Goal: Information Seeking & Learning: Learn about a topic

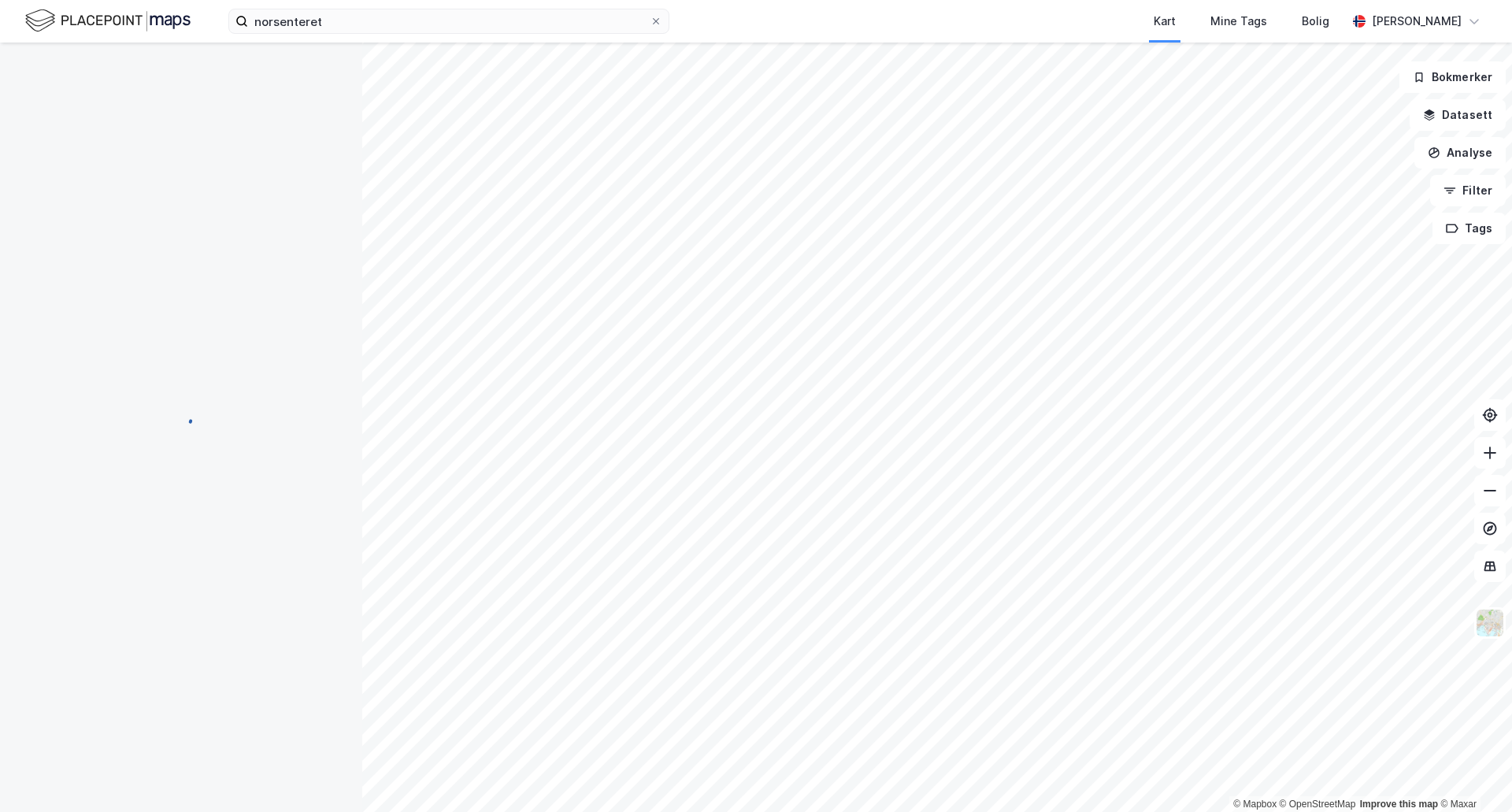
scroll to position [3, 0]
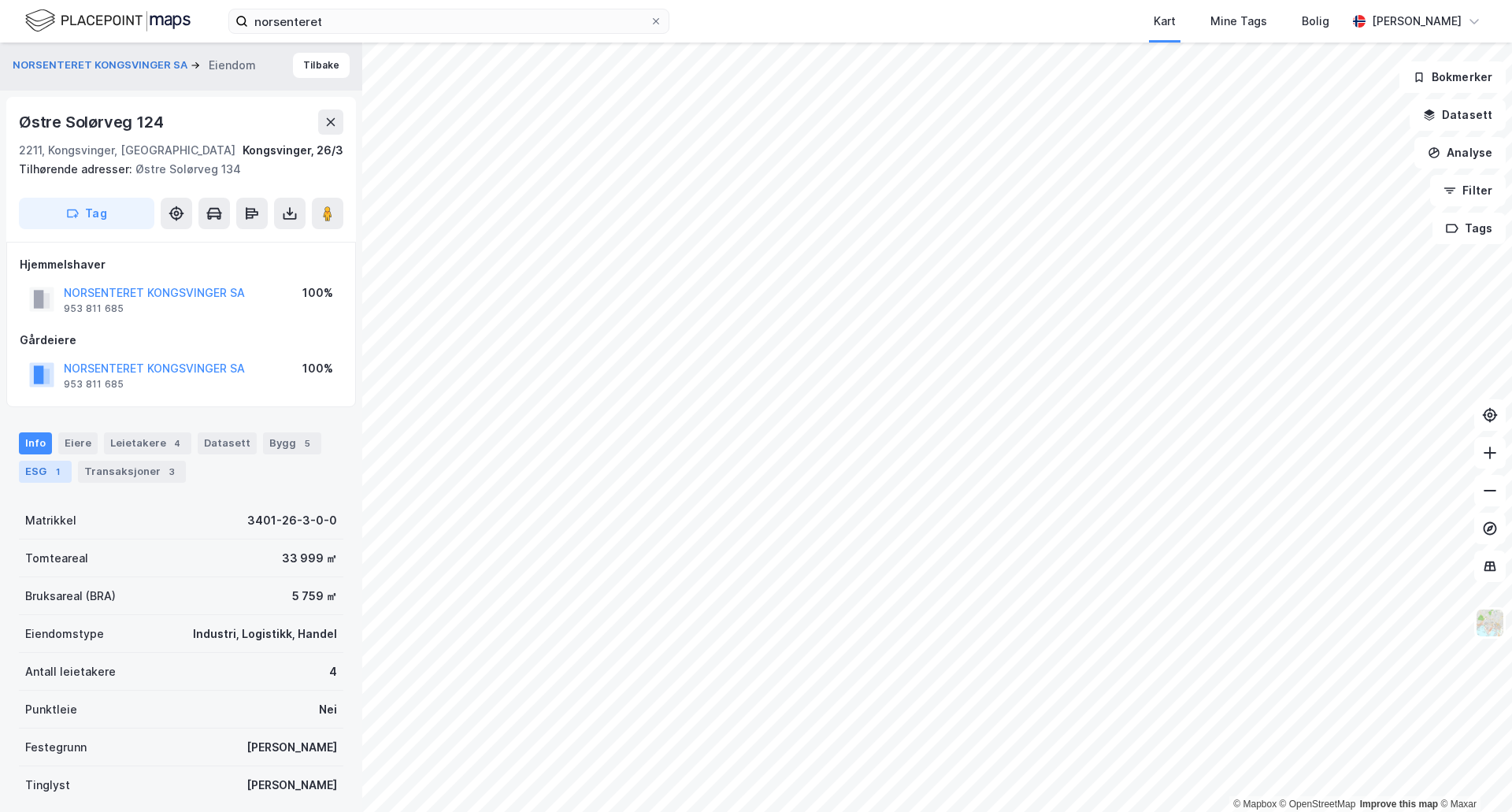
click at [45, 472] on div "ESG 1" at bounding box center [45, 471] width 53 height 22
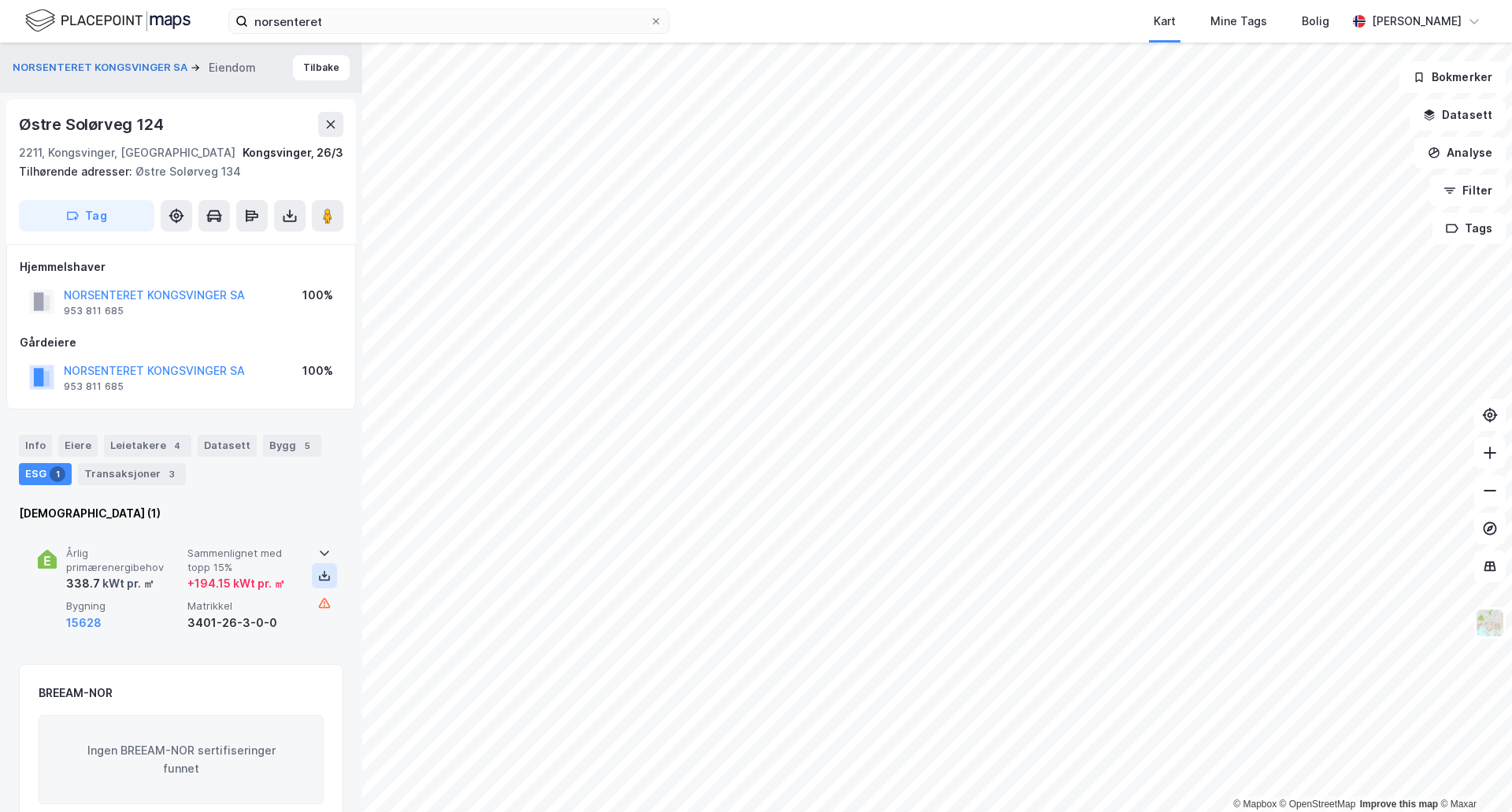
click at [319, 580] on icon at bounding box center [324, 575] width 12 height 12
